Goal: Task Accomplishment & Management: Manage account settings

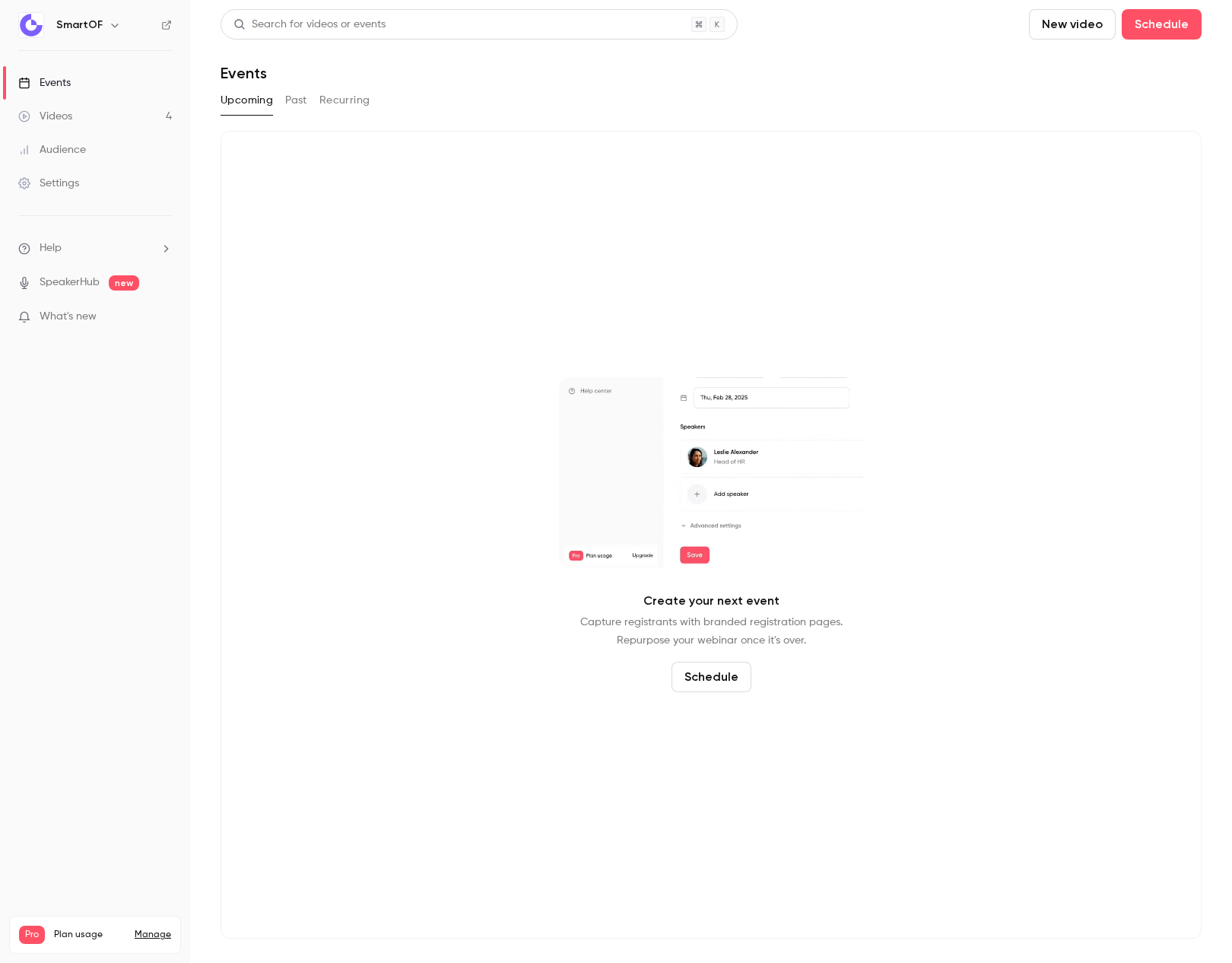
click at [161, 929] on link "Manage" at bounding box center [153, 935] width 37 height 12
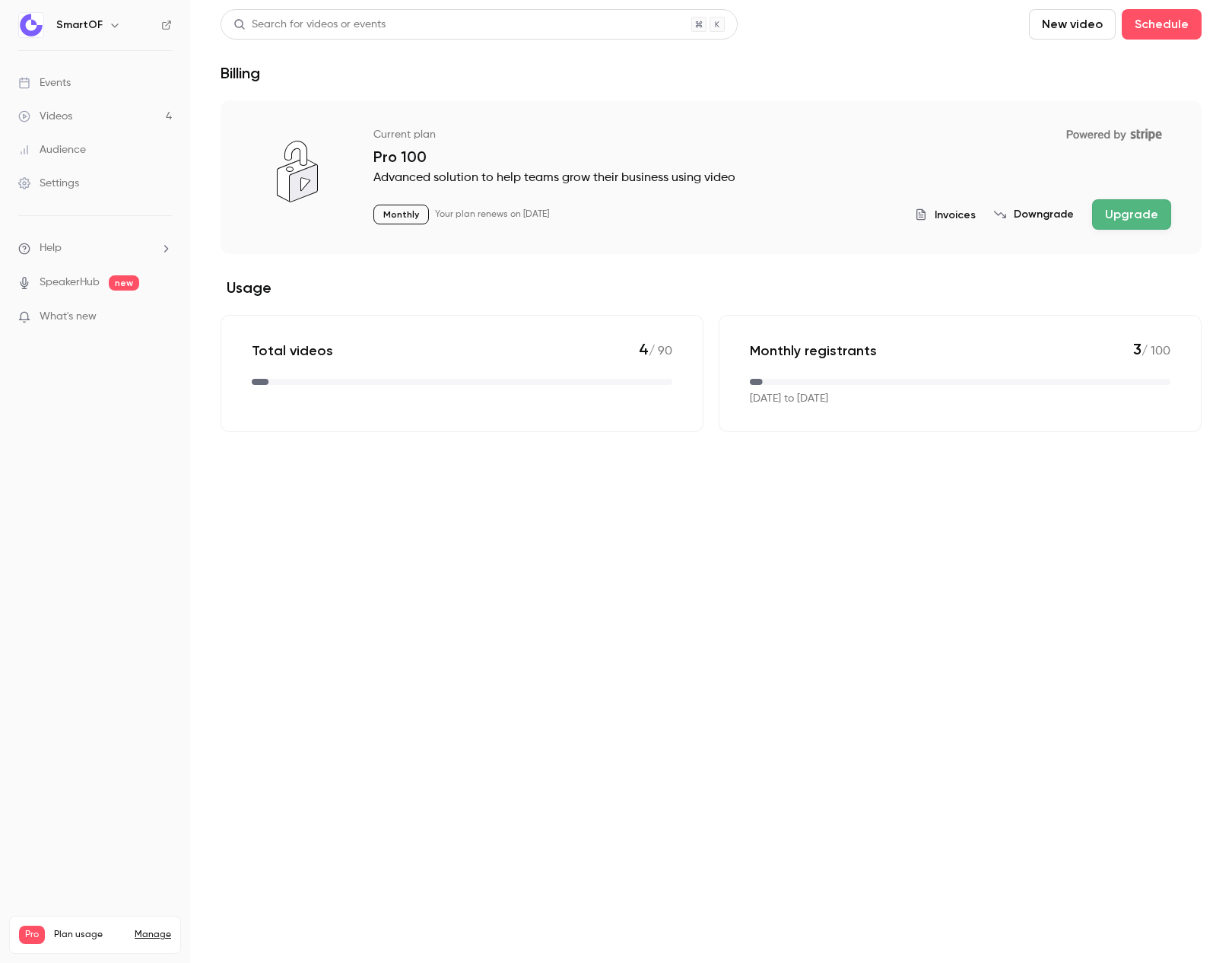
click at [85, 180] on link "Settings" at bounding box center [95, 183] width 190 height 33
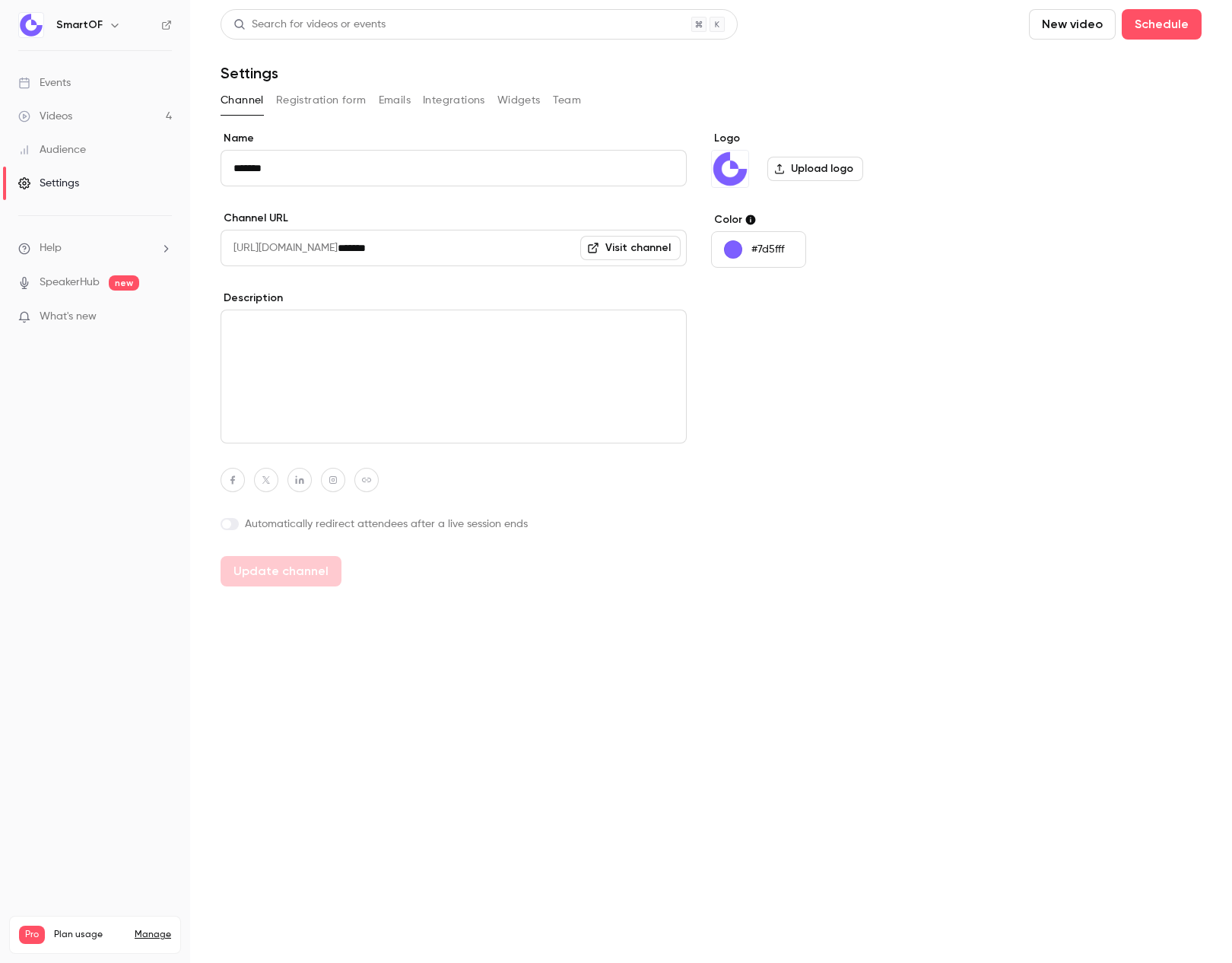
click at [147, 944] on div "Videos 4 / 90 Monthly registrants 3 / 100" at bounding box center [95, 971] width 152 height 55
click at [151, 916] on div "Pro Plan usage Manage Videos 4 / 90 Monthly registrants 3 / 100" at bounding box center [94, 935] width 172 height 38
click at [150, 925] on div "Pro Plan usage Manage" at bounding box center [95, 934] width 152 height 18
click at [151, 929] on link "Manage" at bounding box center [153, 935] width 37 height 12
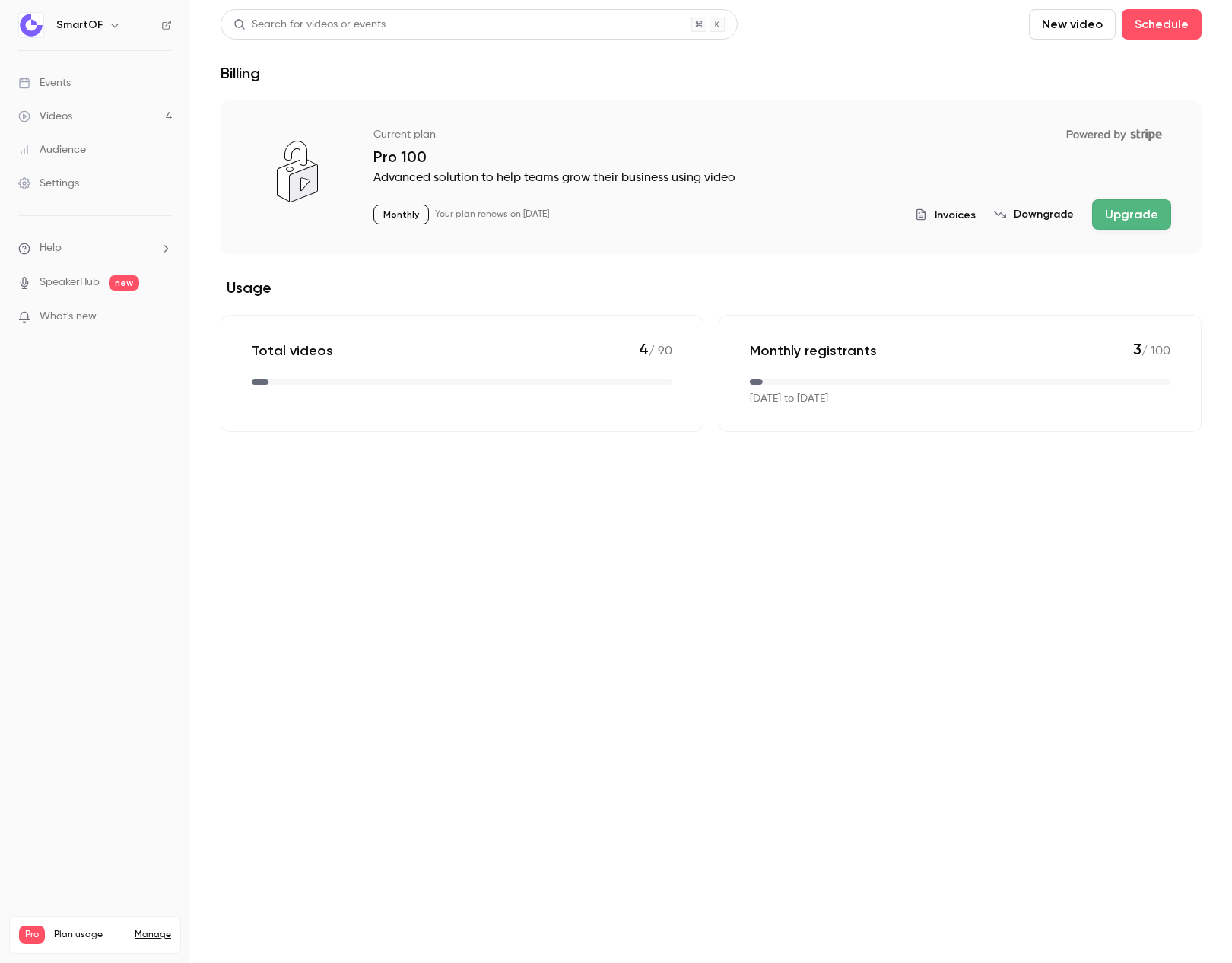
click at [958, 210] on span "Invoices" at bounding box center [954, 215] width 41 height 16
